Goal: Task Accomplishment & Management: Manage account settings

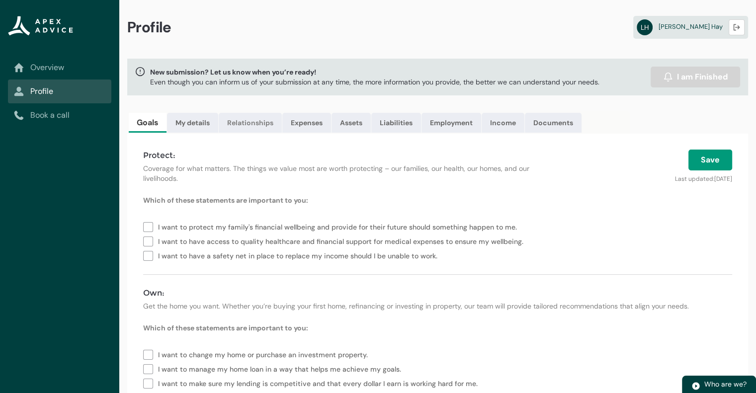
click at [252, 124] on link "Relationships" at bounding box center [250, 123] width 63 height 20
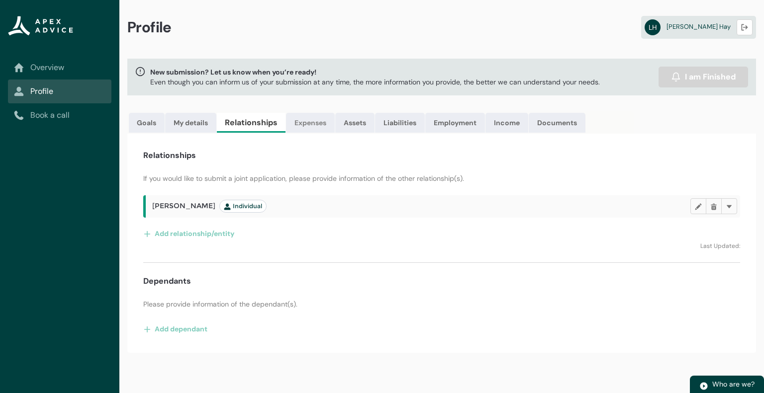
click at [307, 123] on link "Expenses" at bounding box center [310, 123] width 49 height 20
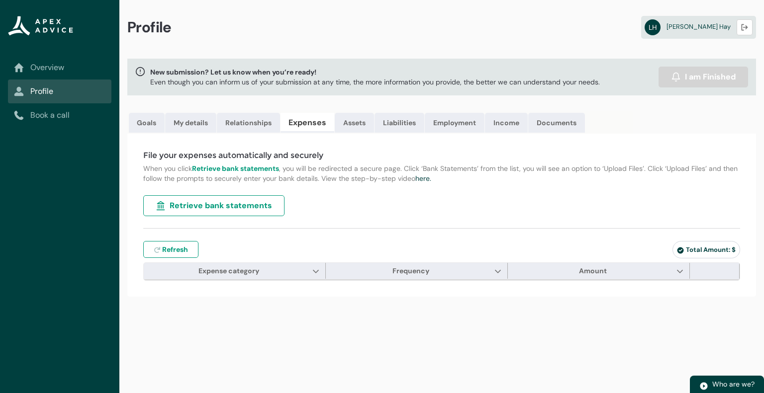
type input "***"
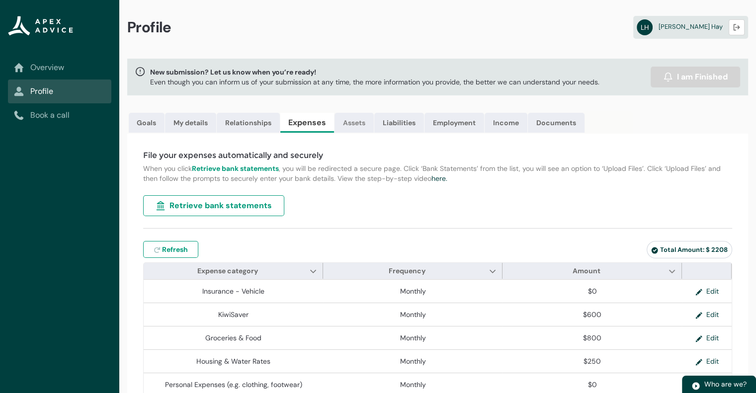
click at [356, 124] on link "Assets" at bounding box center [354, 123] width 39 height 20
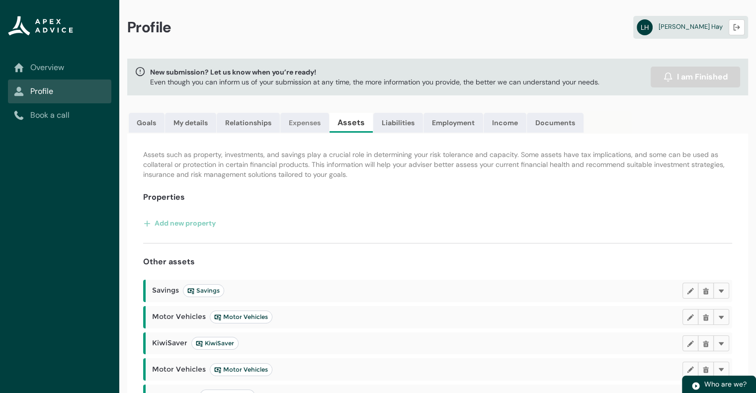
click at [304, 124] on link "Expenses" at bounding box center [304, 123] width 49 height 20
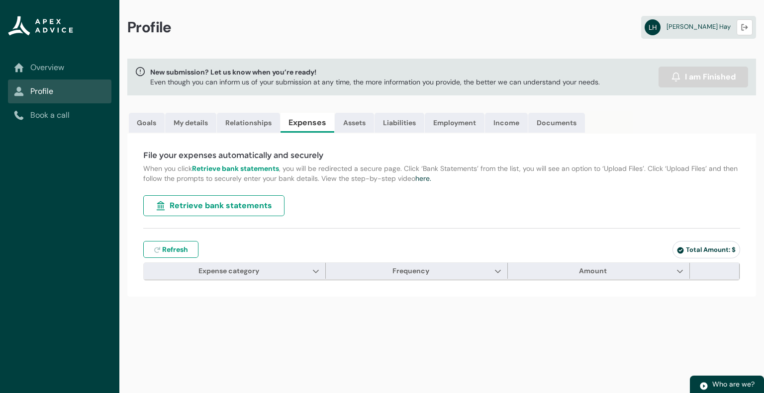
type input "***"
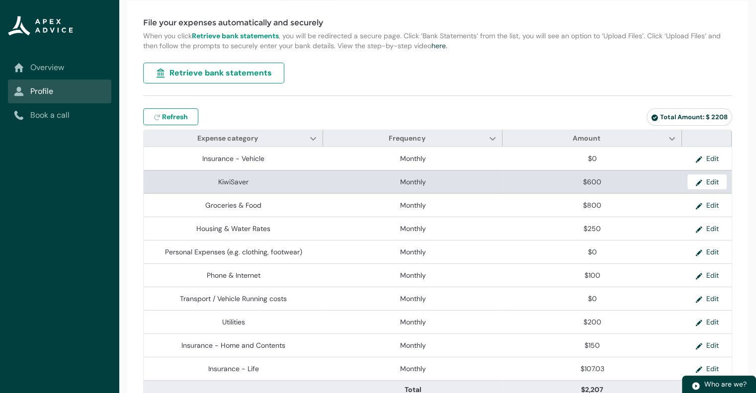
scroll to position [152, 0]
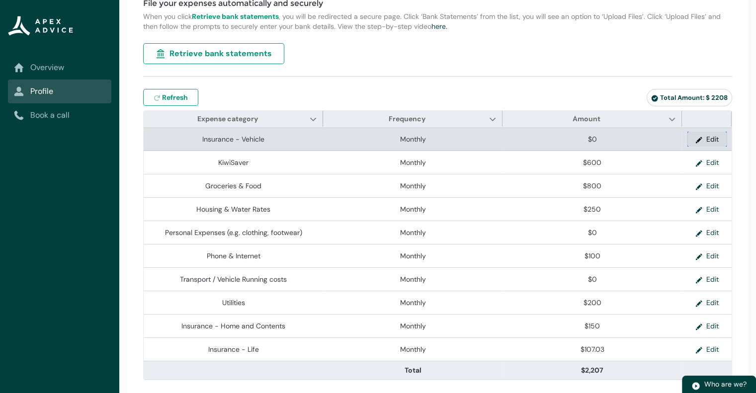
click at [713, 141] on button "Edit" at bounding box center [707, 139] width 39 height 15
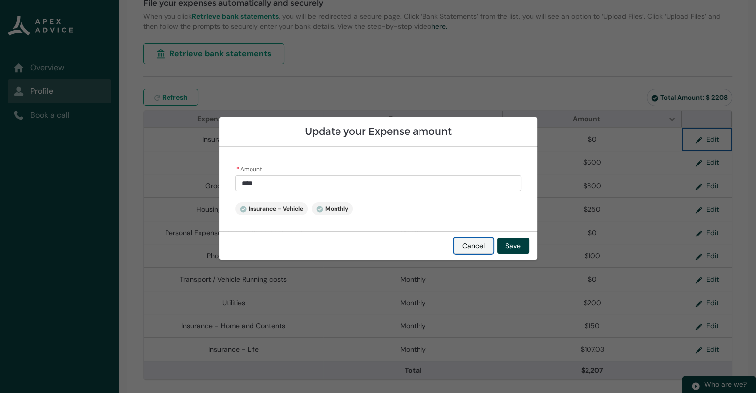
click at [467, 242] on button "Cancel" at bounding box center [473, 246] width 39 height 16
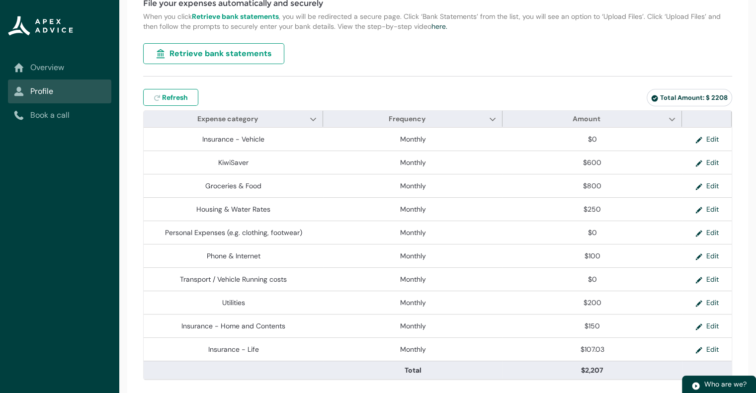
scroll to position [0, 0]
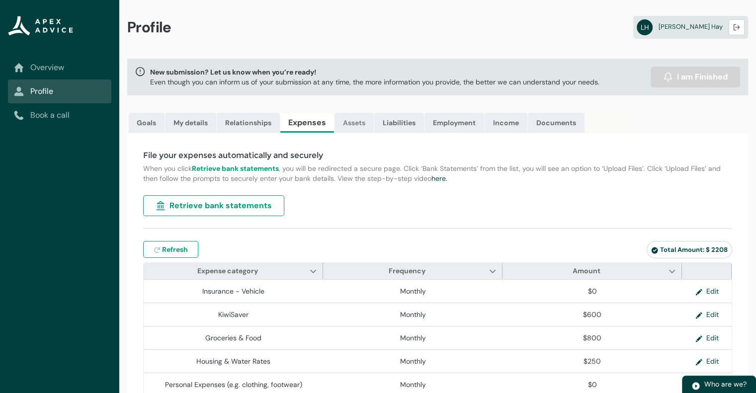
click at [358, 119] on link "Assets" at bounding box center [354, 123] width 39 height 20
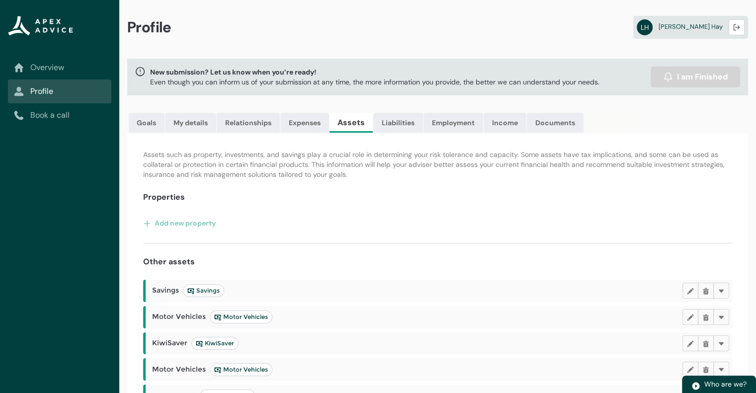
scroll to position [105, 0]
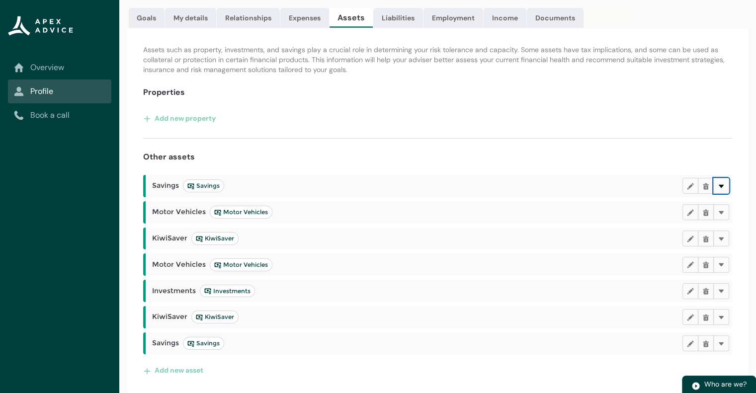
click at [719, 186] on lightning-primitive-icon "button" at bounding box center [721, 185] width 7 height 7
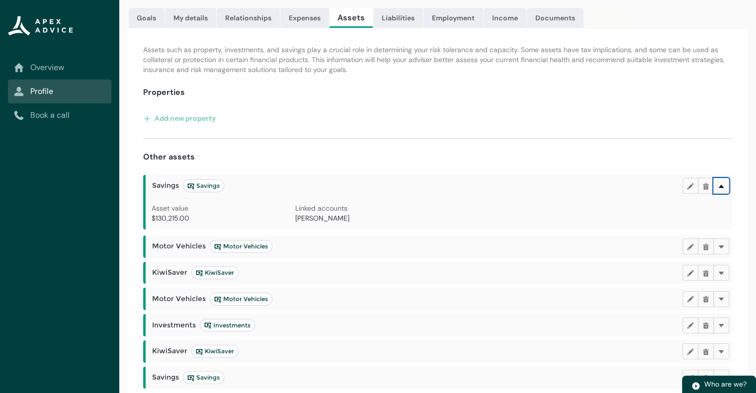
click at [723, 188] on lightning-primitive-icon "button" at bounding box center [721, 185] width 7 height 7
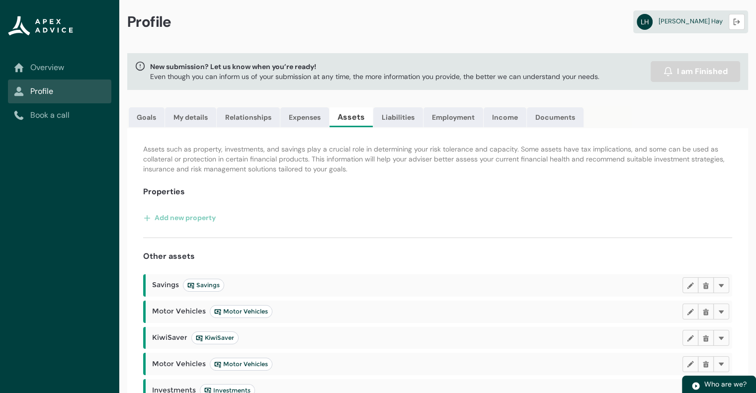
scroll to position [0, 0]
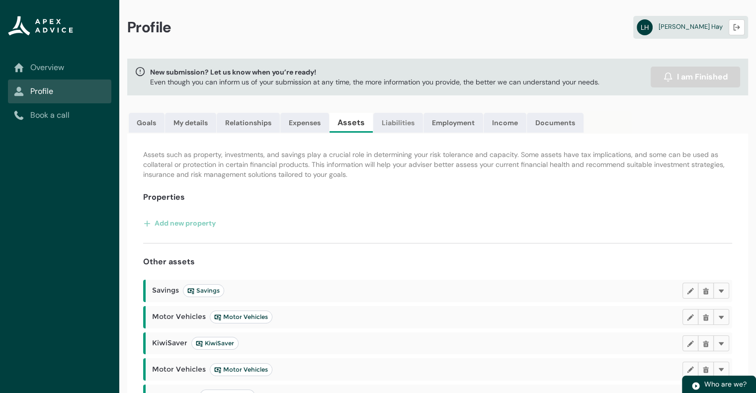
click at [400, 117] on link "Liabilities" at bounding box center [398, 123] width 50 height 20
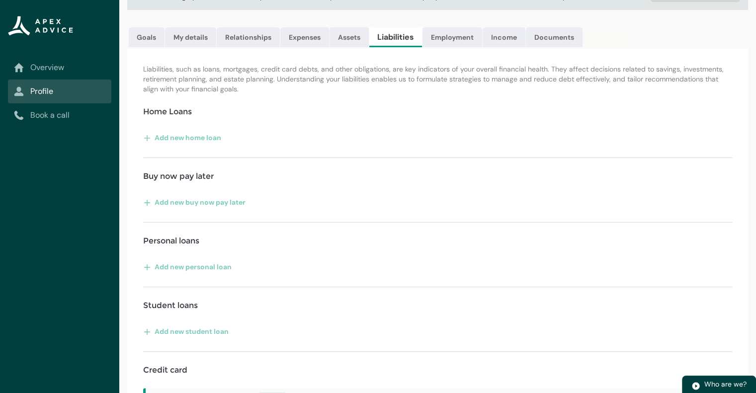
scroll to position [91, 0]
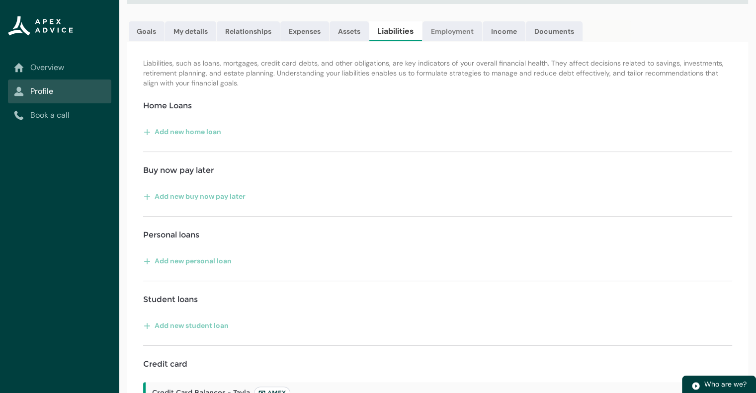
click at [462, 30] on link "Employment" at bounding box center [453, 31] width 60 height 20
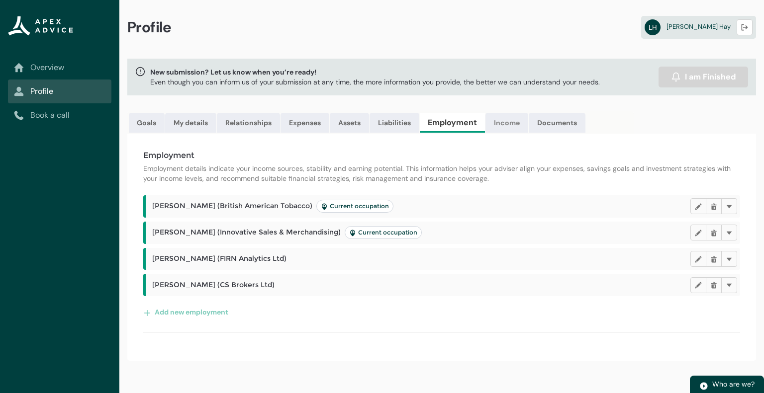
click at [504, 125] on link "Income" at bounding box center [506, 123] width 43 height 20
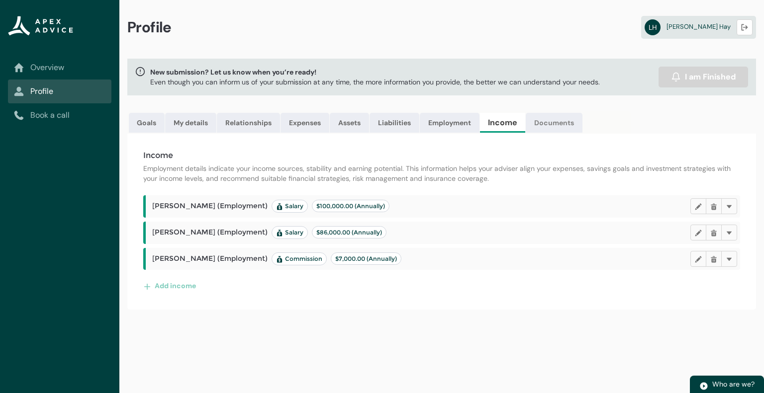
click at [563, 128] on link "Documents" at bounding box center [554, 123] width 57 height 20
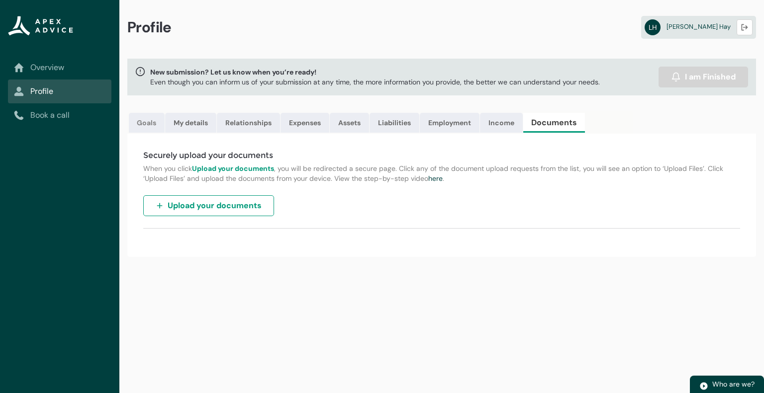
click at [141, 123] on link "Goals" at bounding box center [147, 123] width 36 height 20
